Goal: Obtain resource: Download file/media

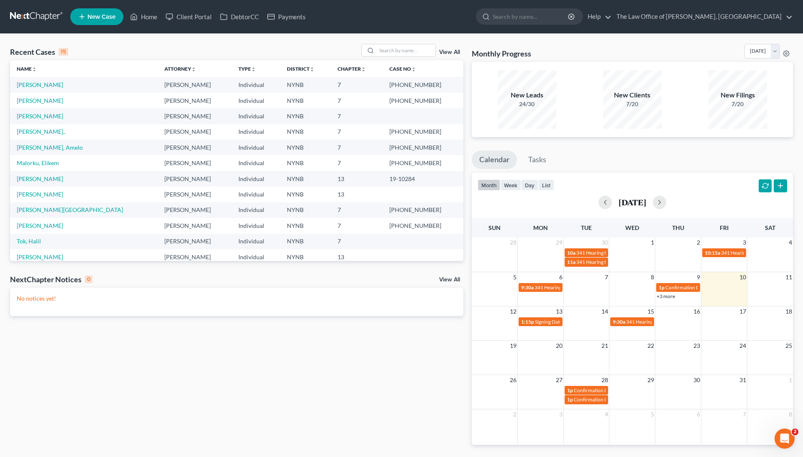
scroll to position [5, 0]
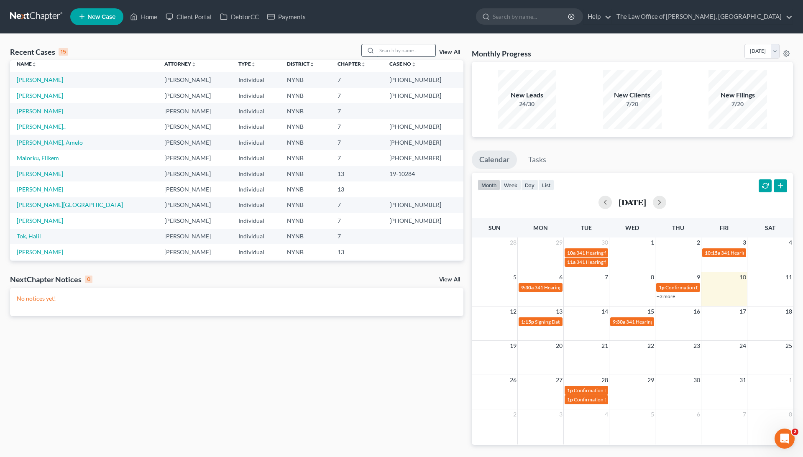
click at [413, 49] on input "search" at bounding box center [406, 50] width 59 height 12
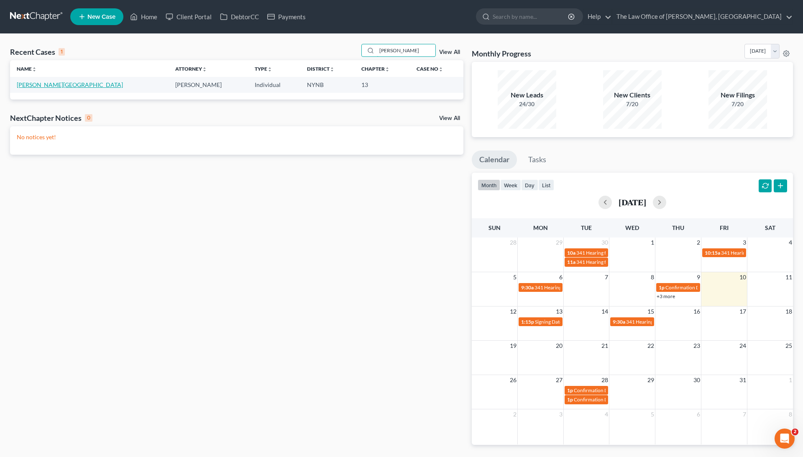
type input "[PERSON_NAME]"
click at [54, 86] on link "[PERSON_NAME][GEOGRAPHIC_DATA]" at bounding box center [70, 84] width 106 height 7
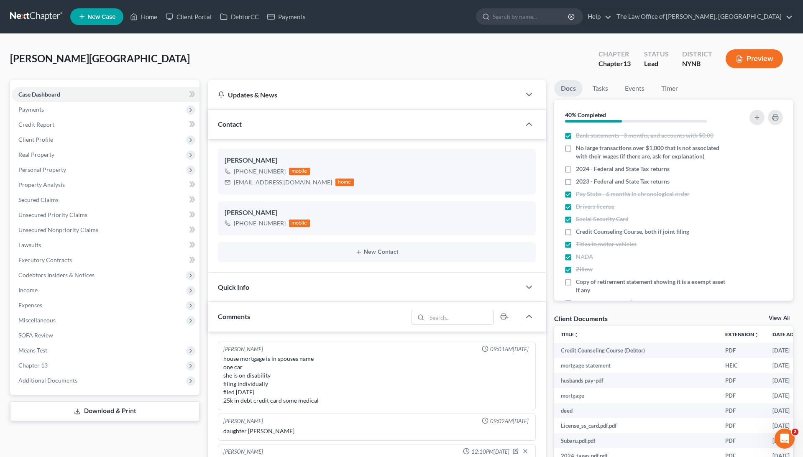
click at [76, 414] on icon at bounding box center [77, 414] width 5 height 2
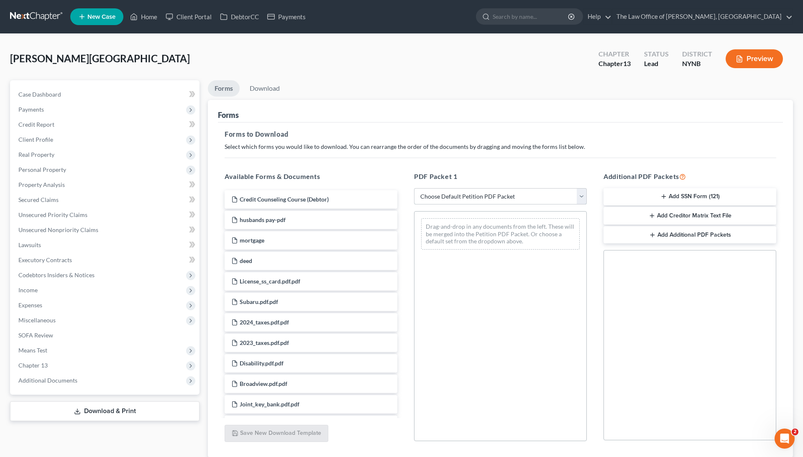
select select "0"
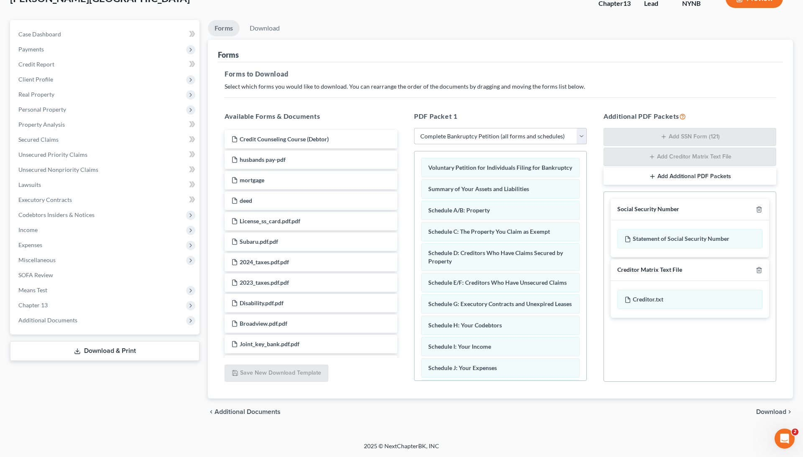
scroll to position [61, 0]
click at [757, 413] on span "Download" at bounding box center [771, 412] width 30 height 7
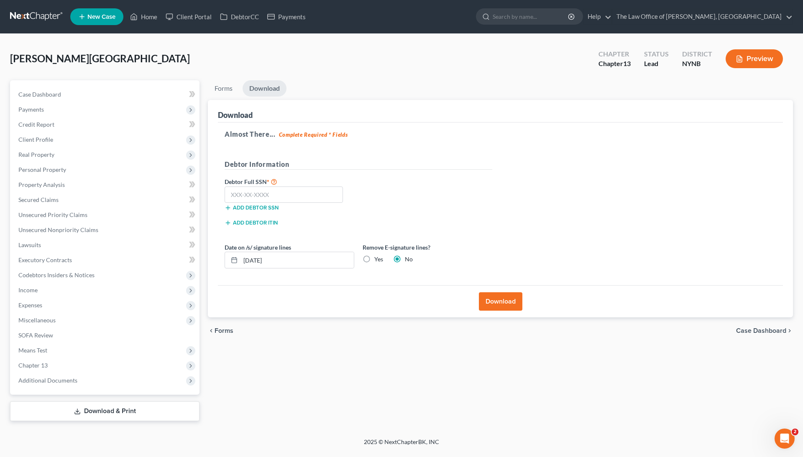
scroll to position [0, 0]
click at [153, 95] on link "Case Dashboard" at bounding box center [106, 94] width 188 height 15
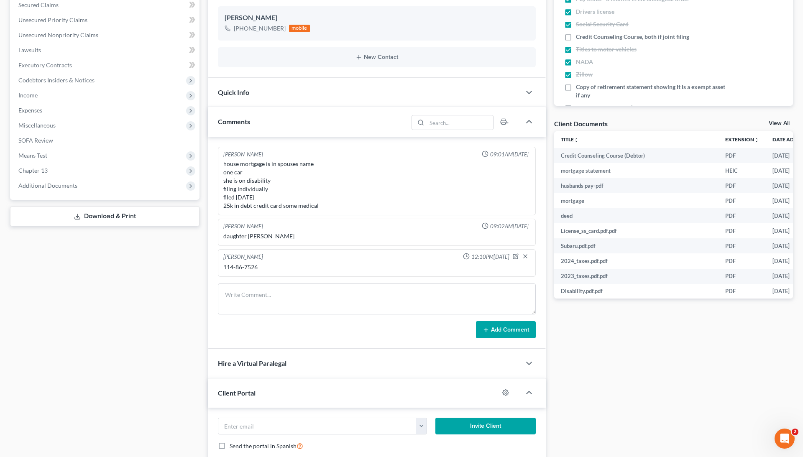
scroll to position [195, 0]
click at [235, 268] on div "114-86-7526" at bounding box center [376, 268] width 307 height 8
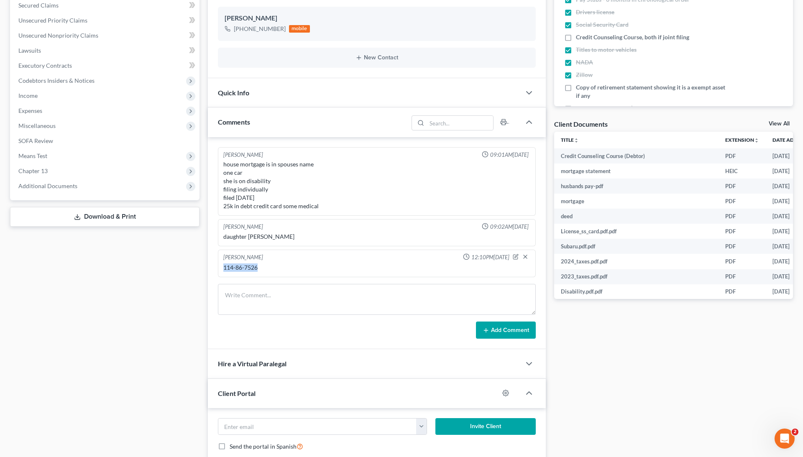
drag, startPoint x: 259, startPoint y: 267, endPoint x: 222, endPoint y: 267, distance: 36.8
click at [222, 267] on div "114-86-7526" at bounding box center [377, 268] width 310 height 12
copy div "114-86-7526"
click at [86, 220] on link "Download & Print" at bounding box center [105, 217] width 190 height 20
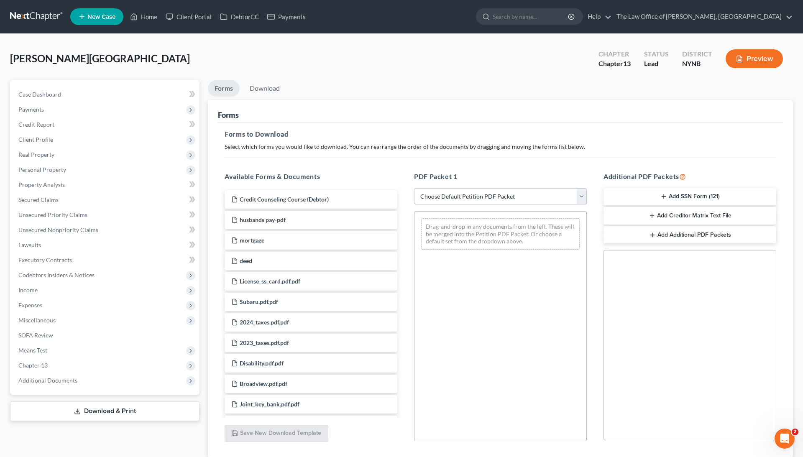
select select "0"
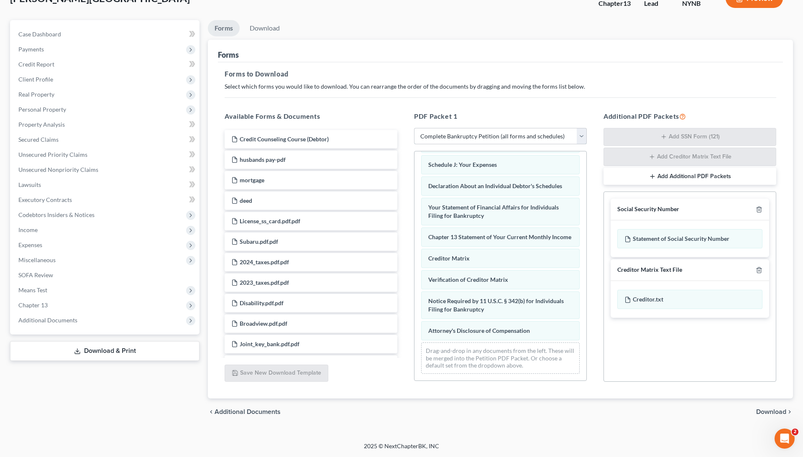
scroll to position [61, 0]
click at [762, 413] on span "Download" at bounding box center [771, 412] width 30 height 7
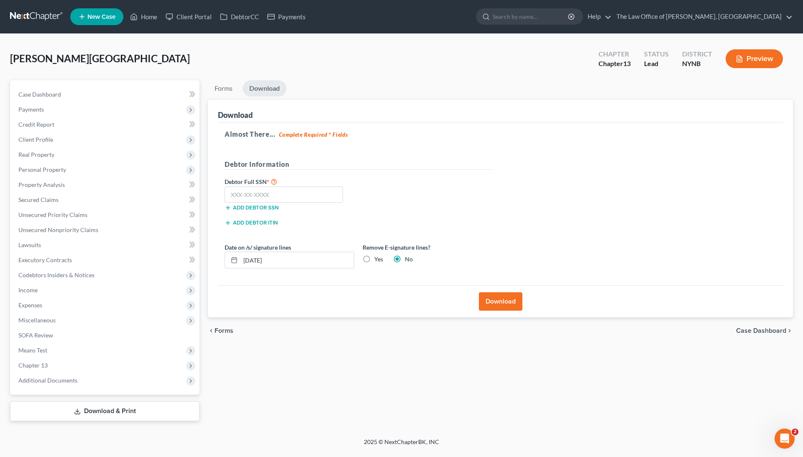
scroll to position [0, 0]
click at [314, 191] on input "text" at bounding box center [284, 195] width 118 height 17
paste input "114-86-7526"
type input "114-86-7526"
click at [411, 208] on div "Debtor Full SSN * 114-86-7526 Add debtor SSN" at bounding box center [358, 198] width 276 height 42
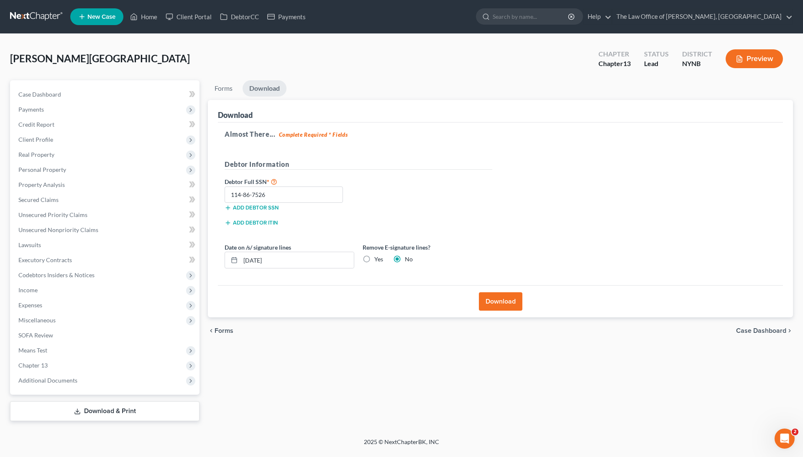
click at [501, 300] on button "Download" at bounding box center [501, 301] width 44 height 18
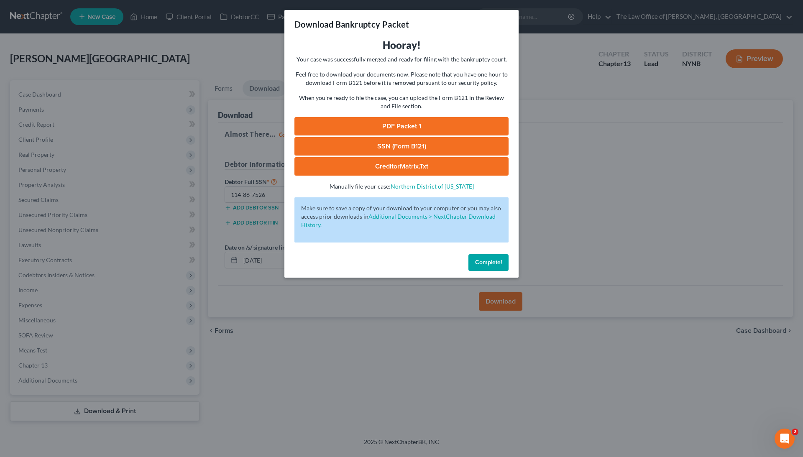
click at [497, 266] on button "Complete!" at bounding box center [489, 262] width 40 height 17
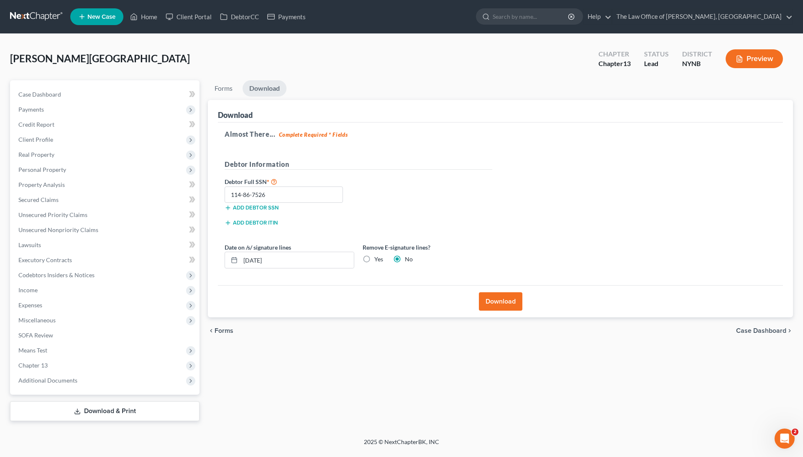
click at [496, 297] on button "Download" at bounding box center [501, 301] width 44 height 18
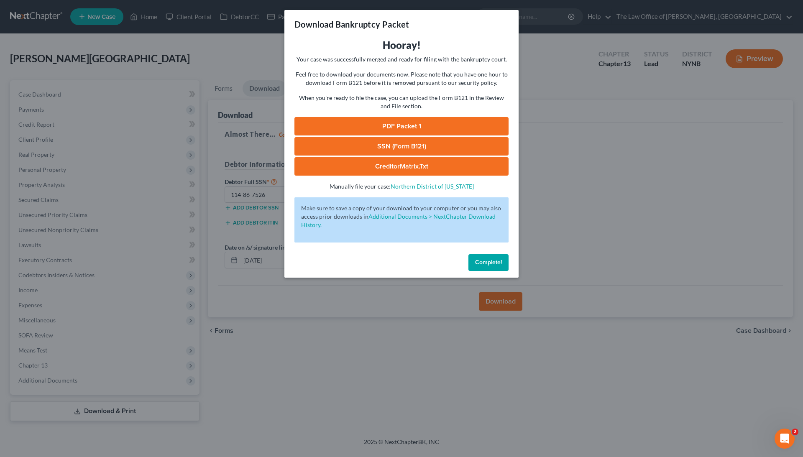
click at [423, 124] on link "PDF Packet 1" at bounding box center [402, 126] width 214 height 18
click at [538, 54] on div "Download Bankruptcy Packet Hooray! Your case was successfully merged and ready …" at bounding box center [401, 228] width 803 height 457
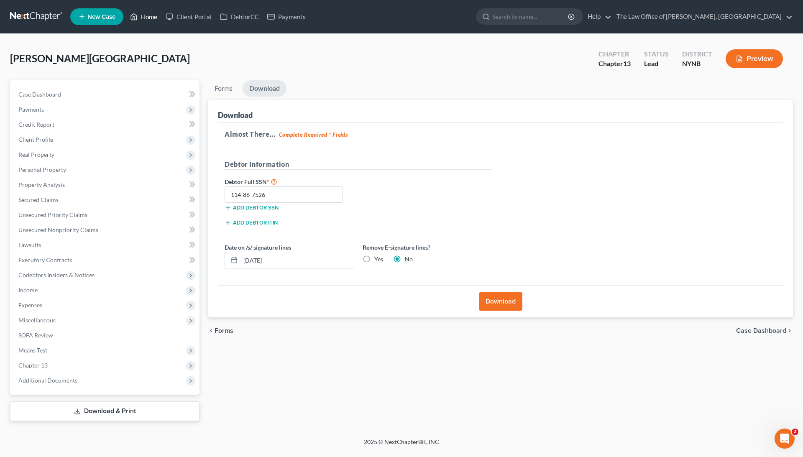
click at [153, 17] on link "Home" at bounding box center [144, 16] width 36 height 15
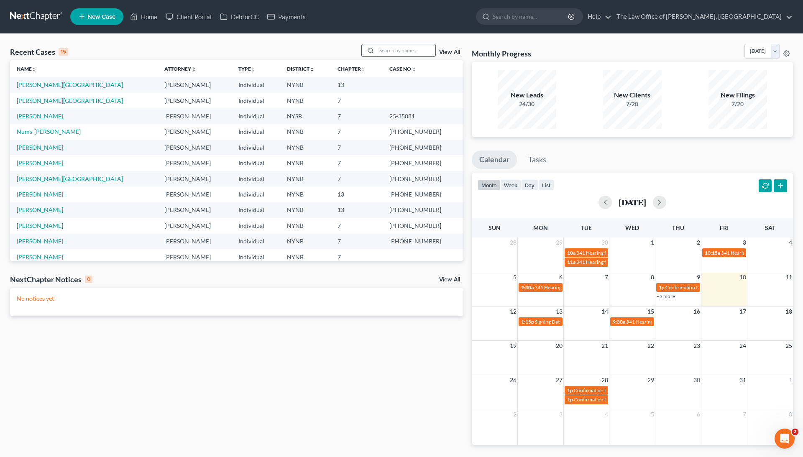
click at [387, 52] on input "search" at bounding box center [406, 50] width 59 height 12
type input "w"
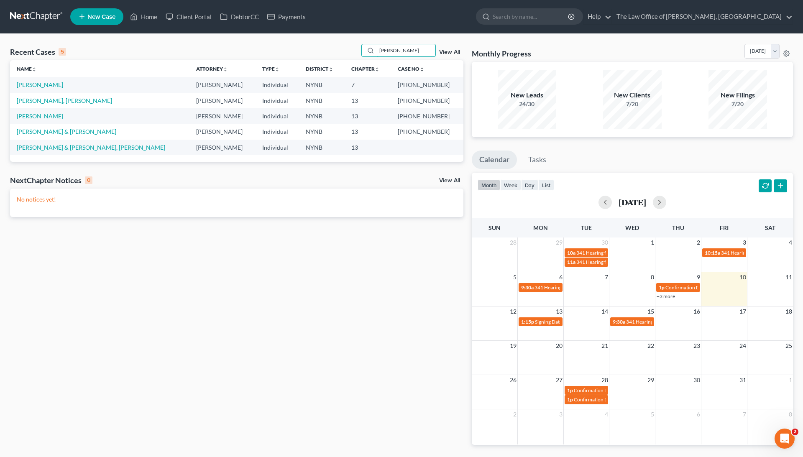
type input "[PERSON_NAME]"
drag, startPoint x: 370, startPoint y: 62, endPoint x: 37, endPoint y: 82, distance: 333.6
click at [37, 82] on link "[PERSON_NAME]" at bounding box center [40, 84] width 46 height 7
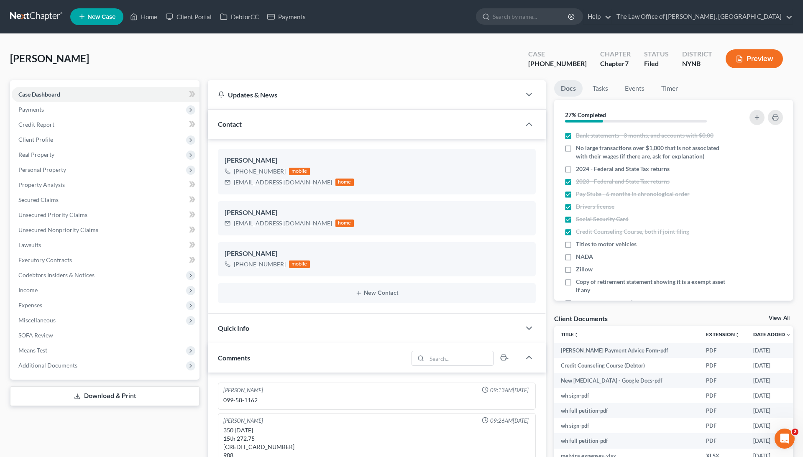
click at [38, 85] on div "Case Dashboard Payments Invoices Payments Payments Credit Report Client Profile…" at bounding box center [105, 230] width 190 height 300
click at [255, 183] on div "[EMAIL_ADDRESS][DOMAIN_NAME]" at bounding box center [283, 182] width 98 height 8
click at [256, 183] on div "[EMAIL_ADDRESS][DOMAIN_NAME]" at bounding box center [283, 182] width 98 height 8
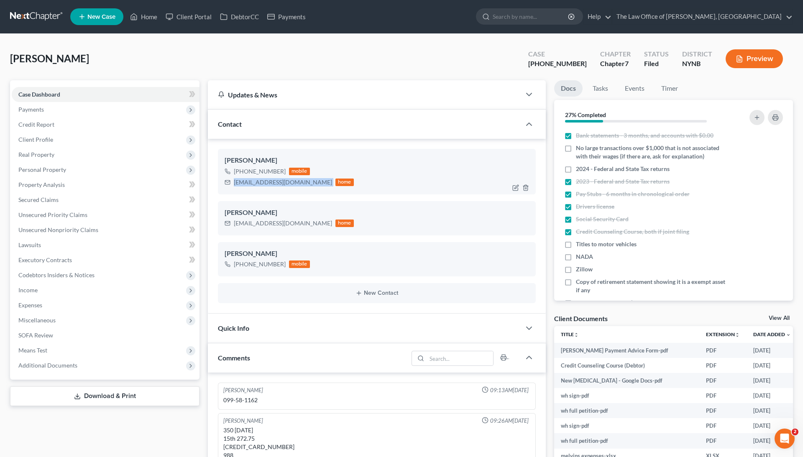
copy div "[EMAIL_ADDRESS][DOMAIN_NAME]"
click at [158, 22] on link "Home" at bounding box center [144, 16] width 36 height 15
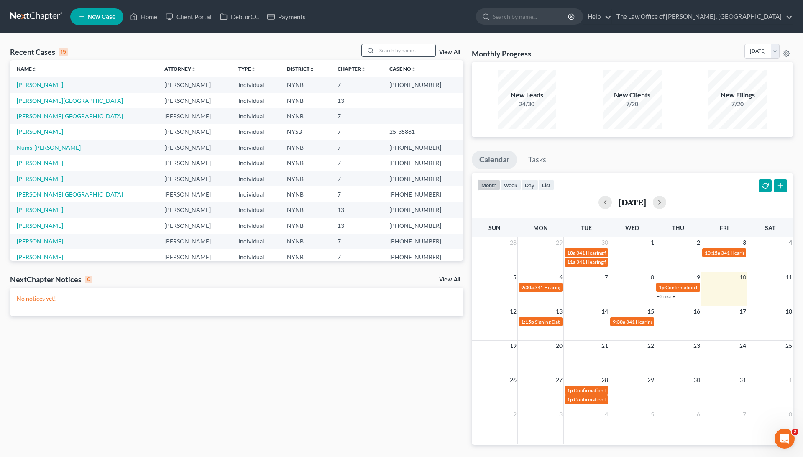
click at [384, 51] on input "search" at bounding box center [406, 50] width 59 height 12
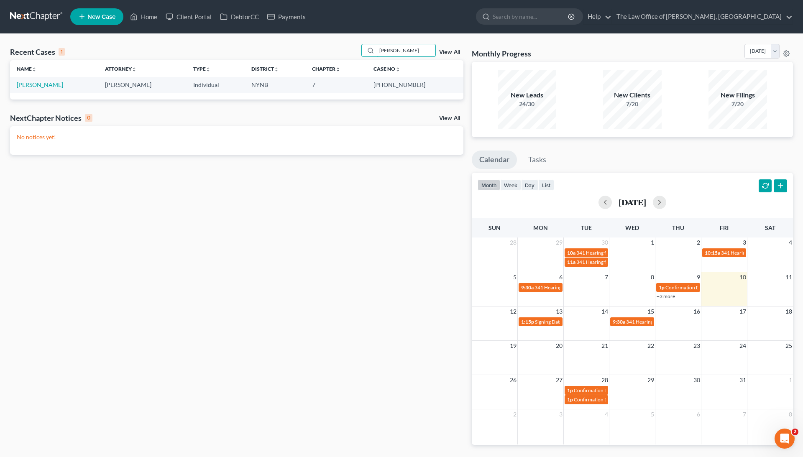
type input "[PERSON_NAME]"
drag, startPoint x: 394, startPoint y: 68, endPoint x: 51, endPoint y: 84, distance: 343.4
click at [51, 84] on td "[PERSON_NAME]" at bounding box center [54, 84] width 88 height 15
click at [41, 84] on link "[PERSON_NAME]" at bounding box center [40, 84] width 46 height 7
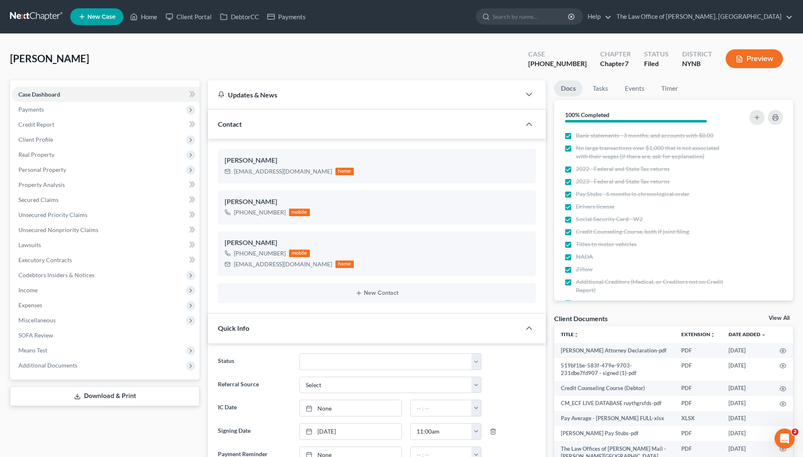
scroll to position [1100, 0]
drag, startPoint x: 581, startPoint y: 63, endPoint x: 540, endPoint y: 64, distance: 41.4
click at [540, 64] on div "[PERSON_NAME] Upgraded Case [PHONE_NUMBER] Chapter Chapter 7 Status [GEOGRAPHIC…" at bounding box center [401, 62] width 783 height 36
copy div "25-60535"
